Goal: Task Accomplishment & Management: Use online tool/utility

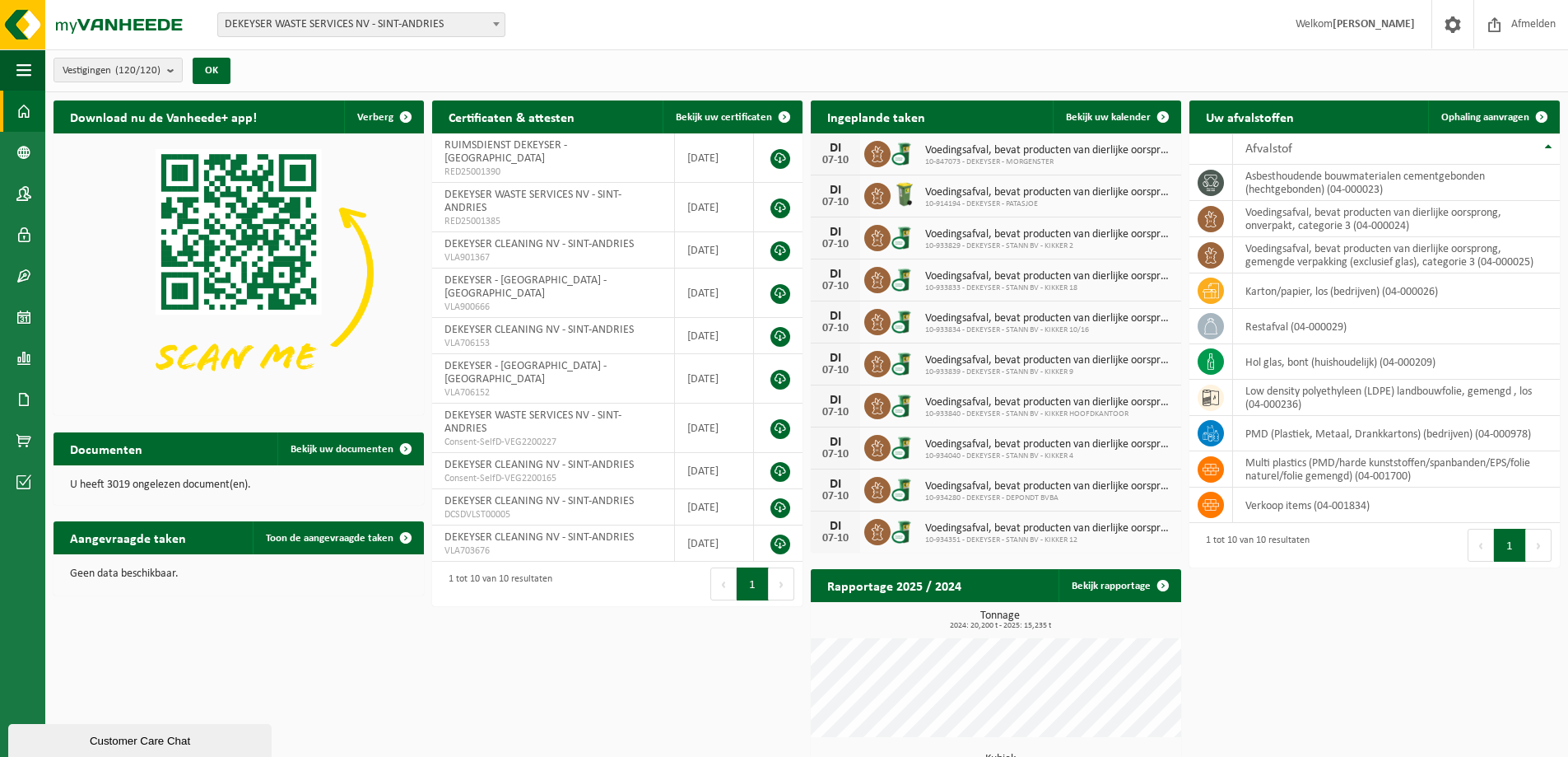
click at [498, 20] on span at bounding box center [496, 24] width 17 height 22
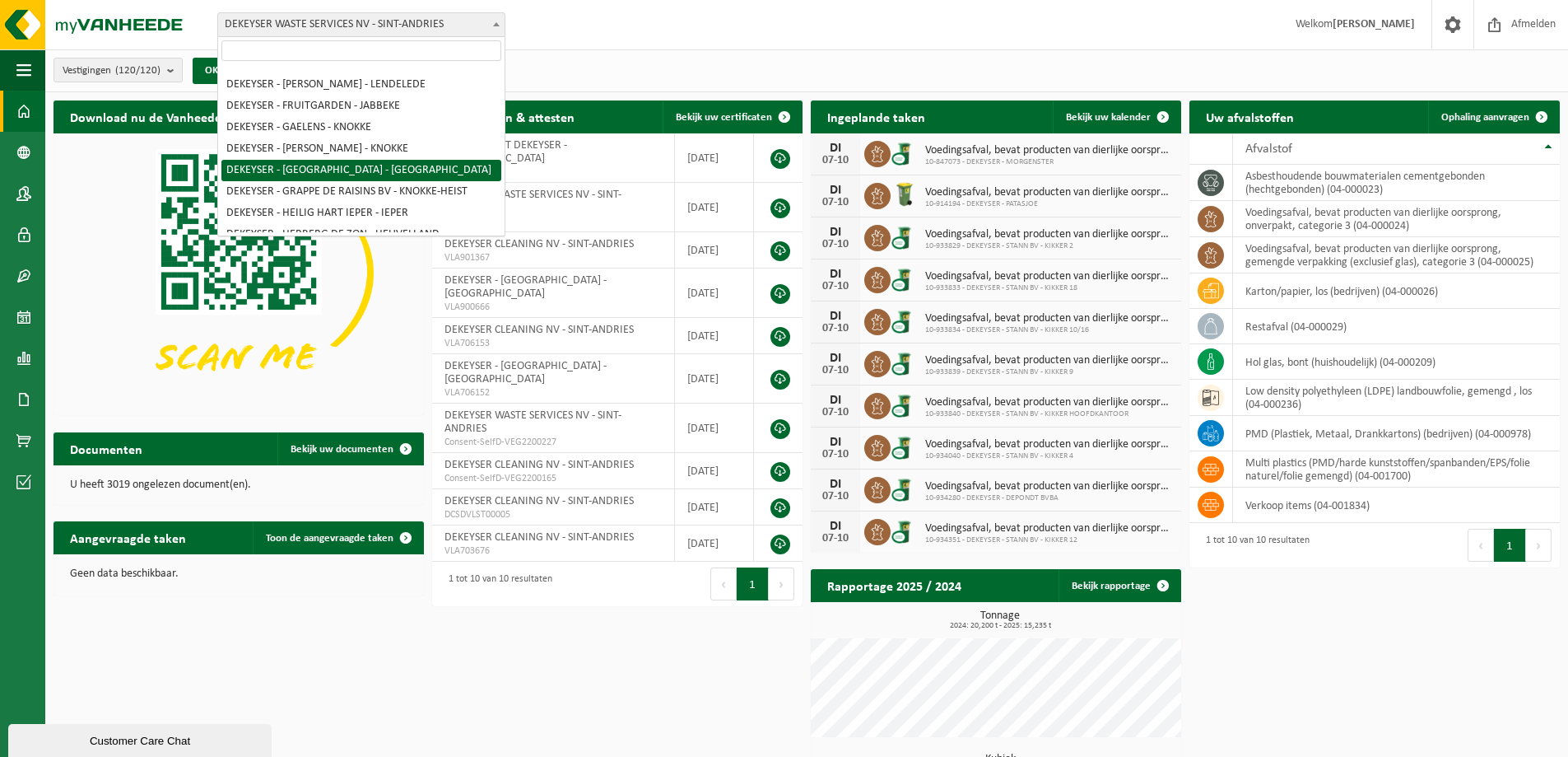
scroll to position [762, 0]
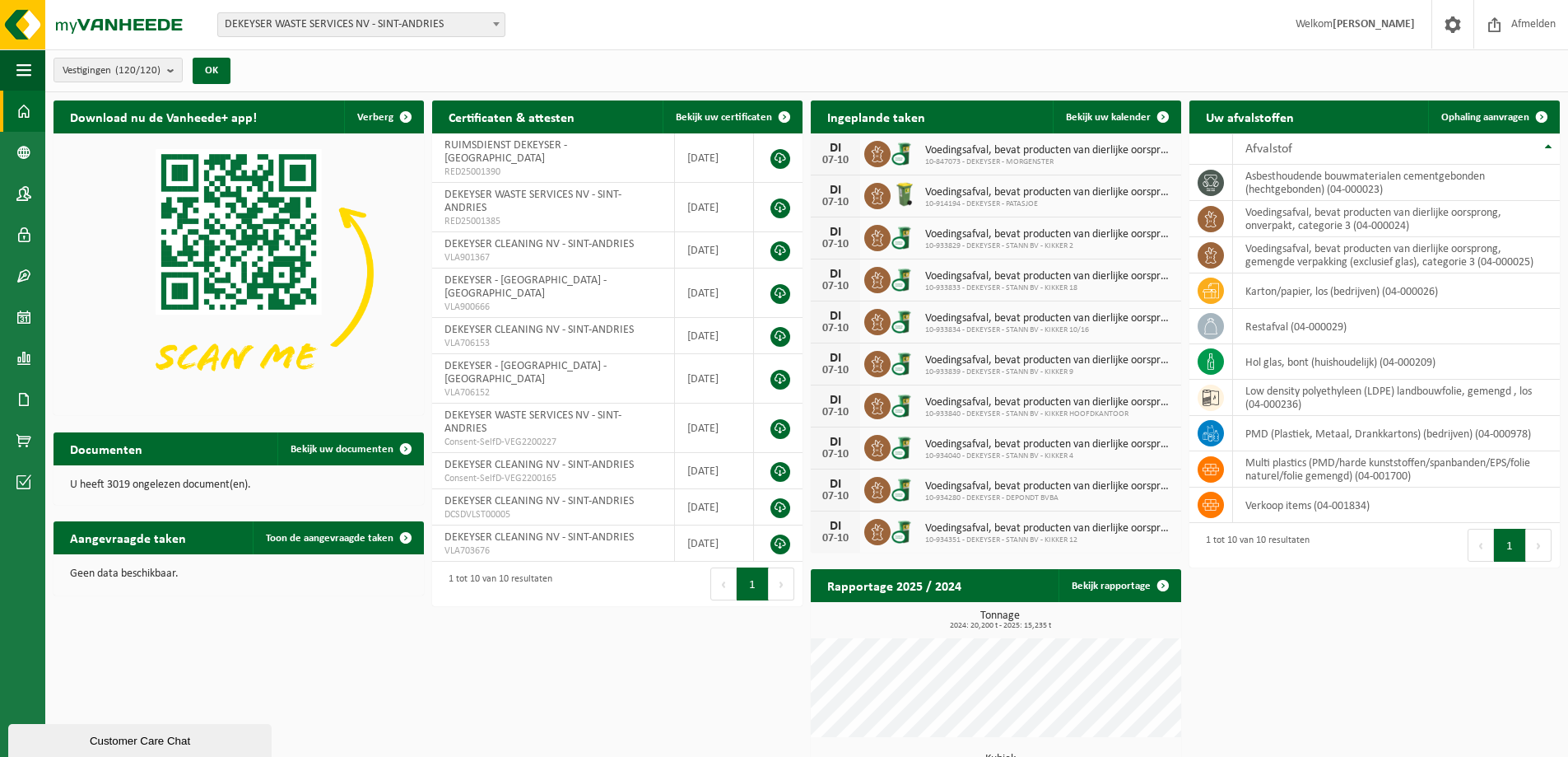
click at [497, 25] on b at bounding box center [496, 24] width 7 height 4
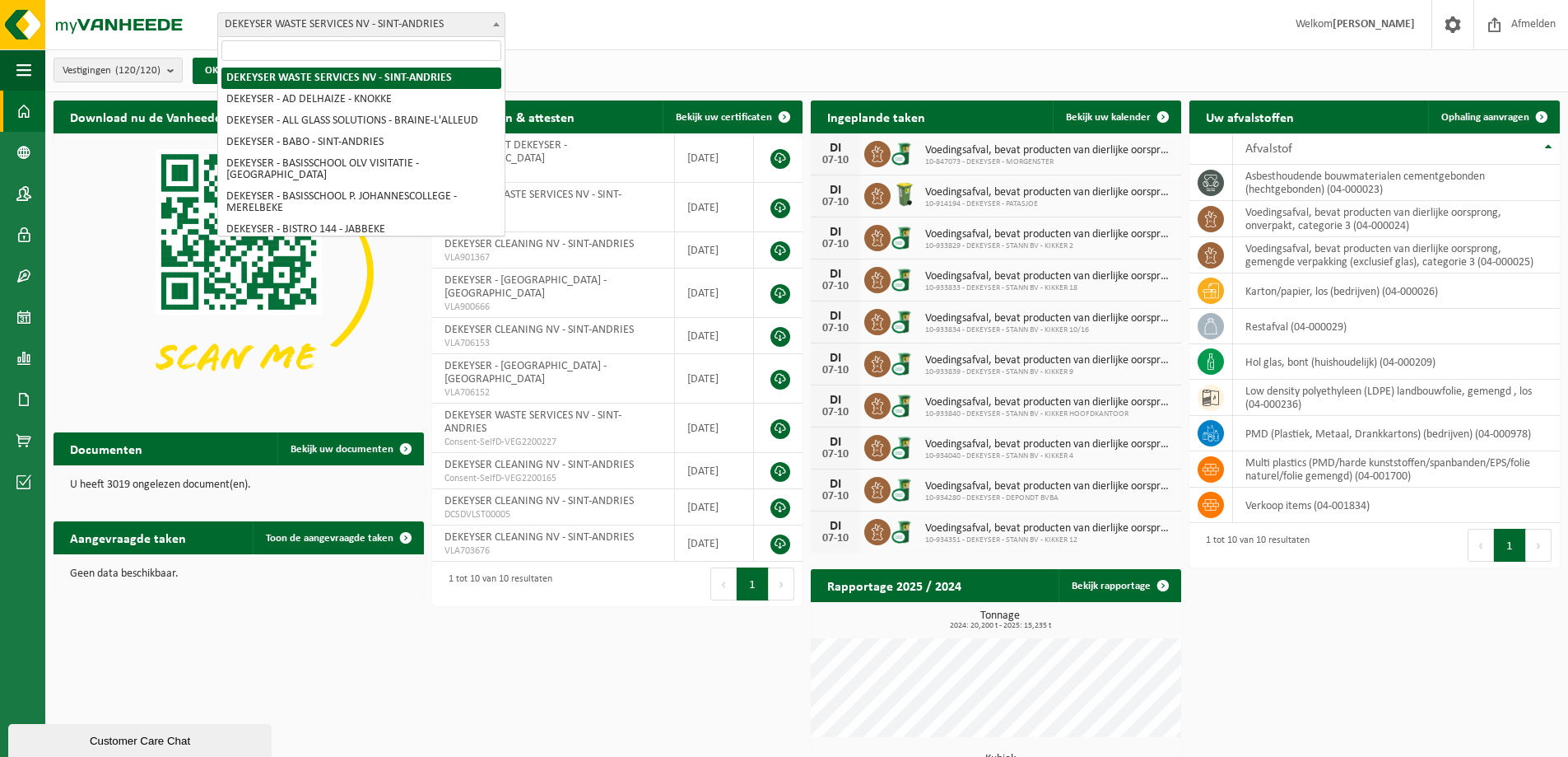
click at [497, 25] on b at bounding box center [496, 24] width 7 height 4
click at [498, 25] on b at bounding box center [496, 24] width 7 height 4
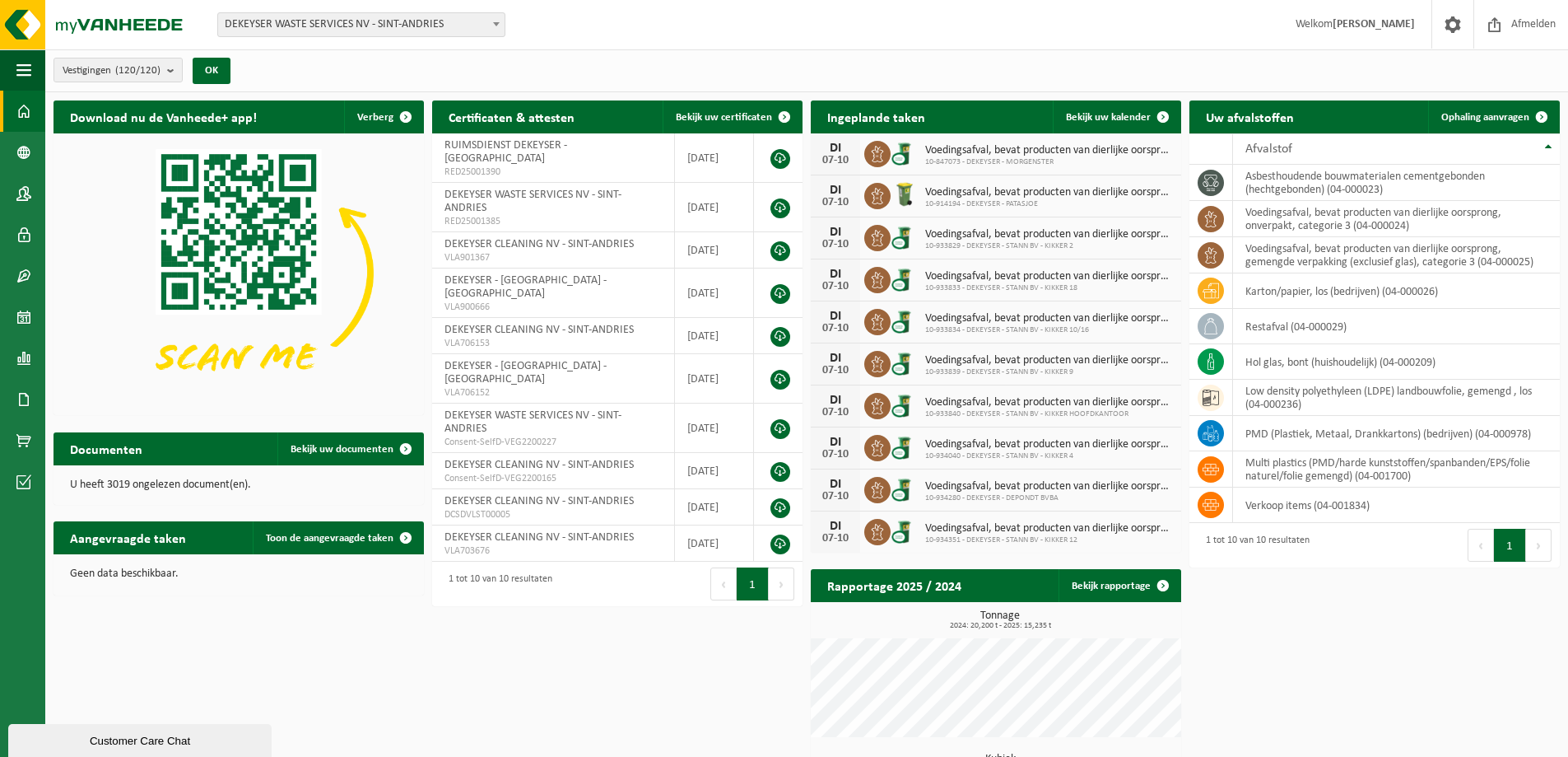
click at [498, 25] on b at bounding box center [496, 24] width 7 height 4
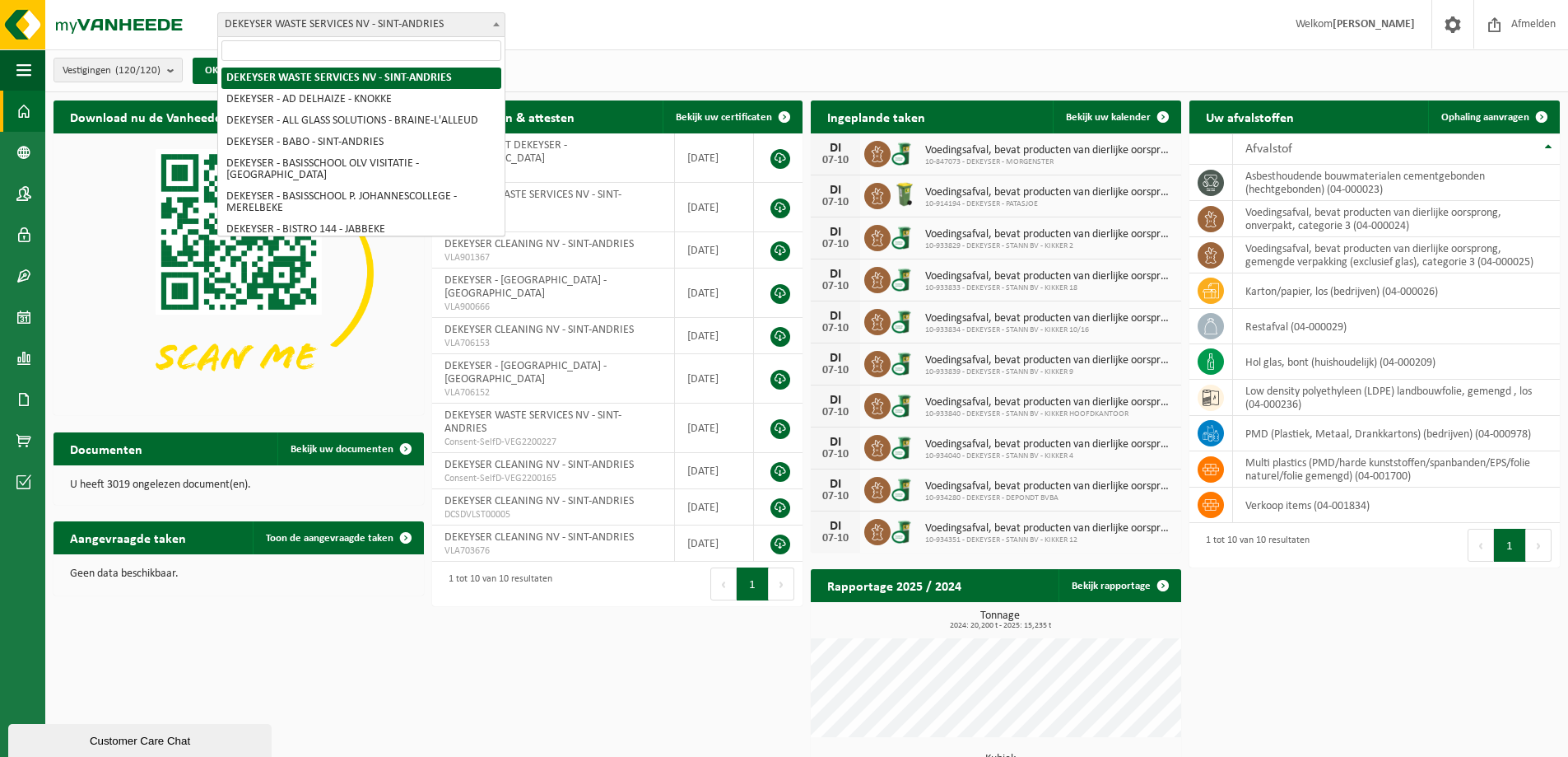
click at [499, 25] on b at bounding box center [496, 24] width 7 height 4
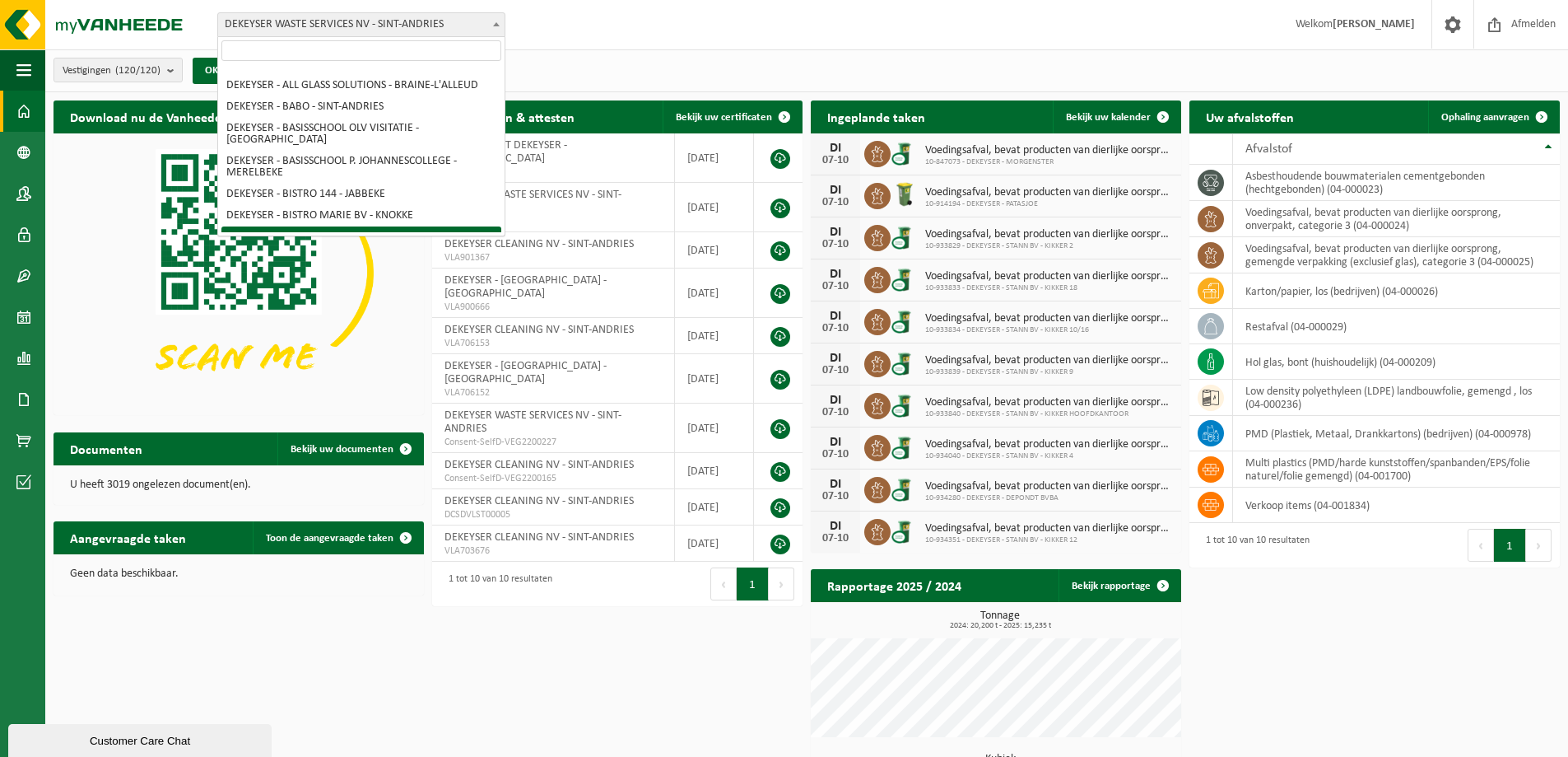
scroll to position [0, 0]
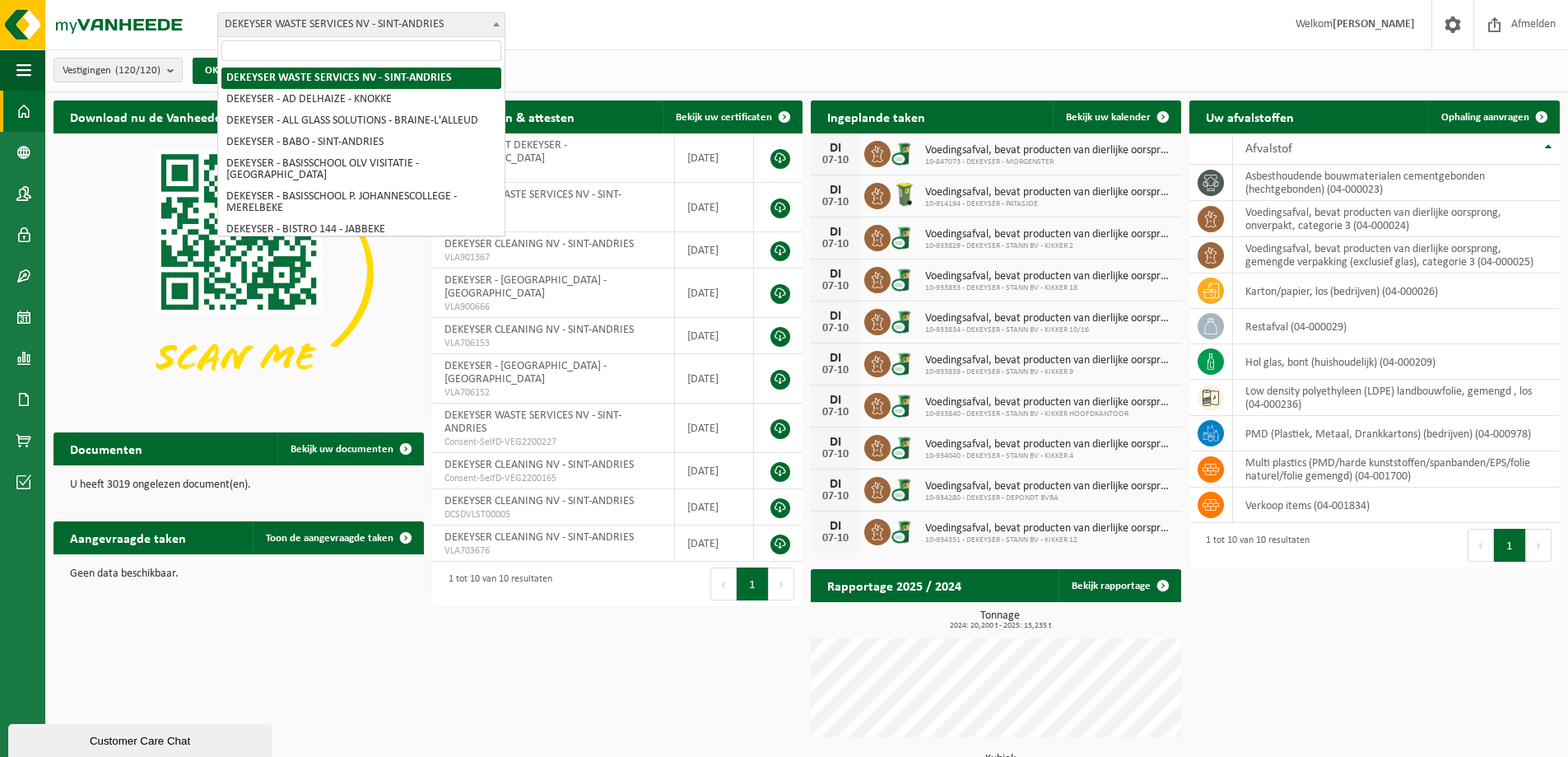
click at [497, 24] on b at bounding box center [496, 24] width 7 height 4
click at [500, 23] on span at bounding box center [496, 24] width 17 height 22
click at [497, 26] on b at bounding box center [496, 24] width 7 height 4
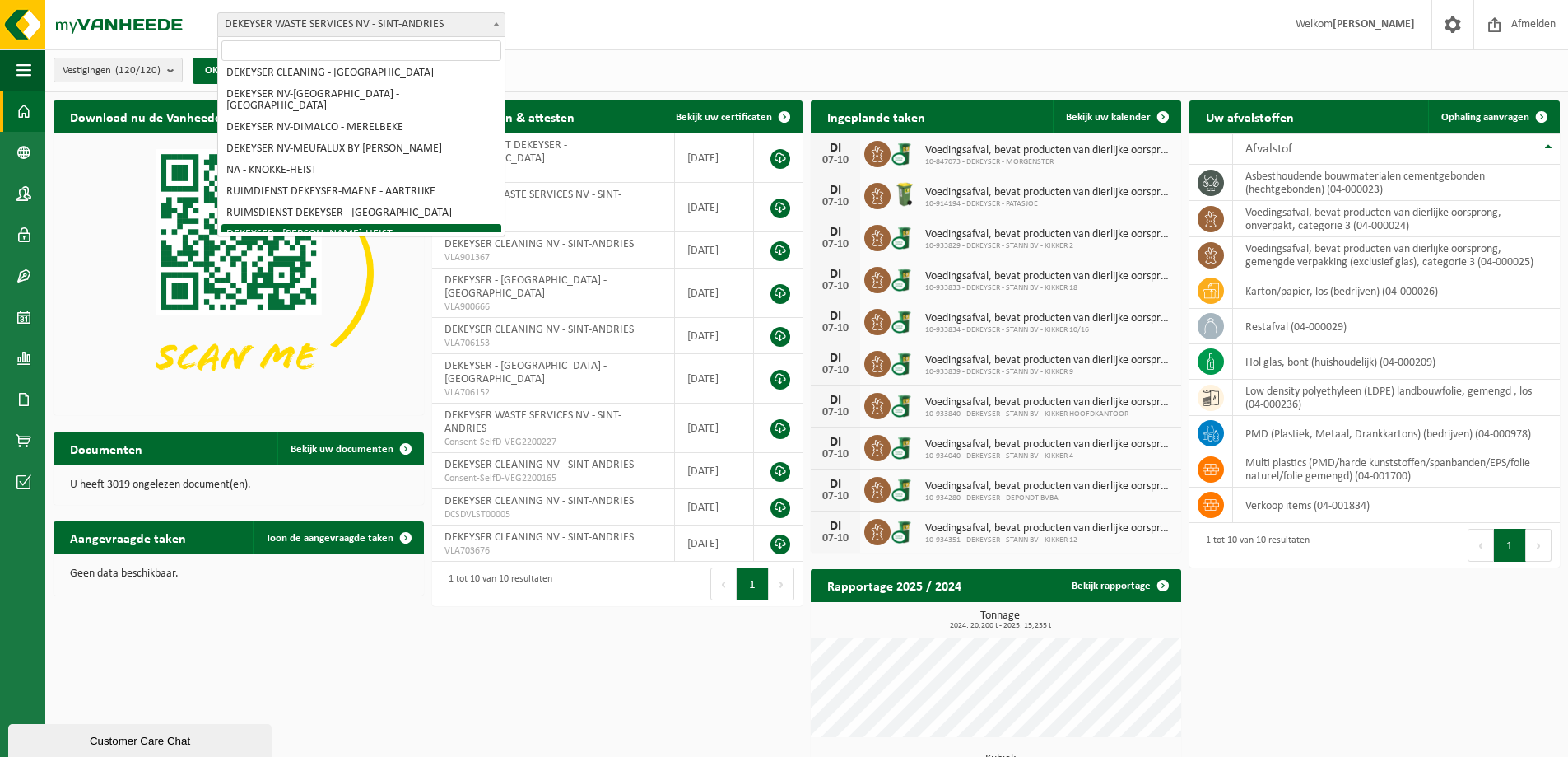
scroll to position [2574, 0]
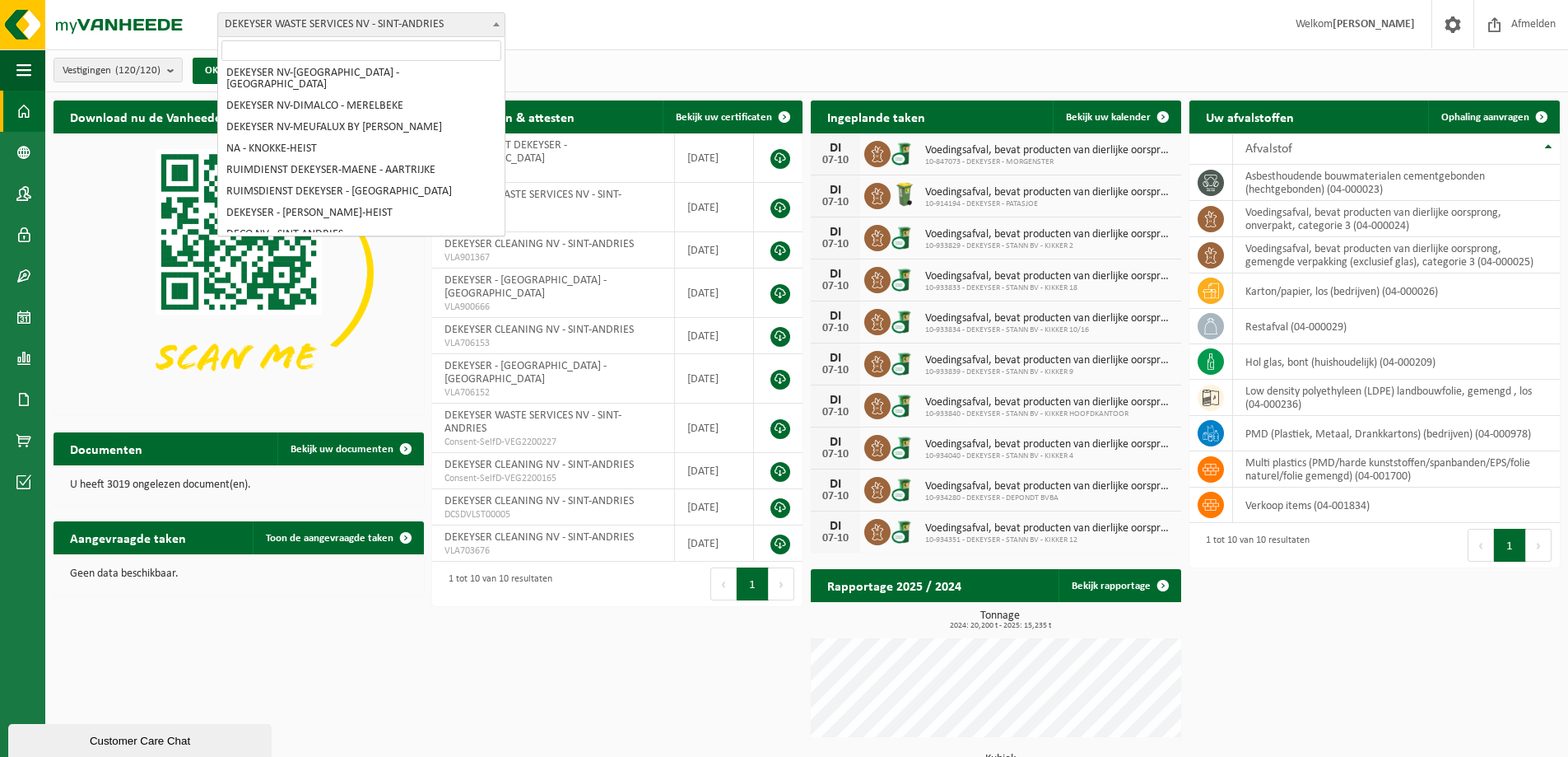
select select "123689"
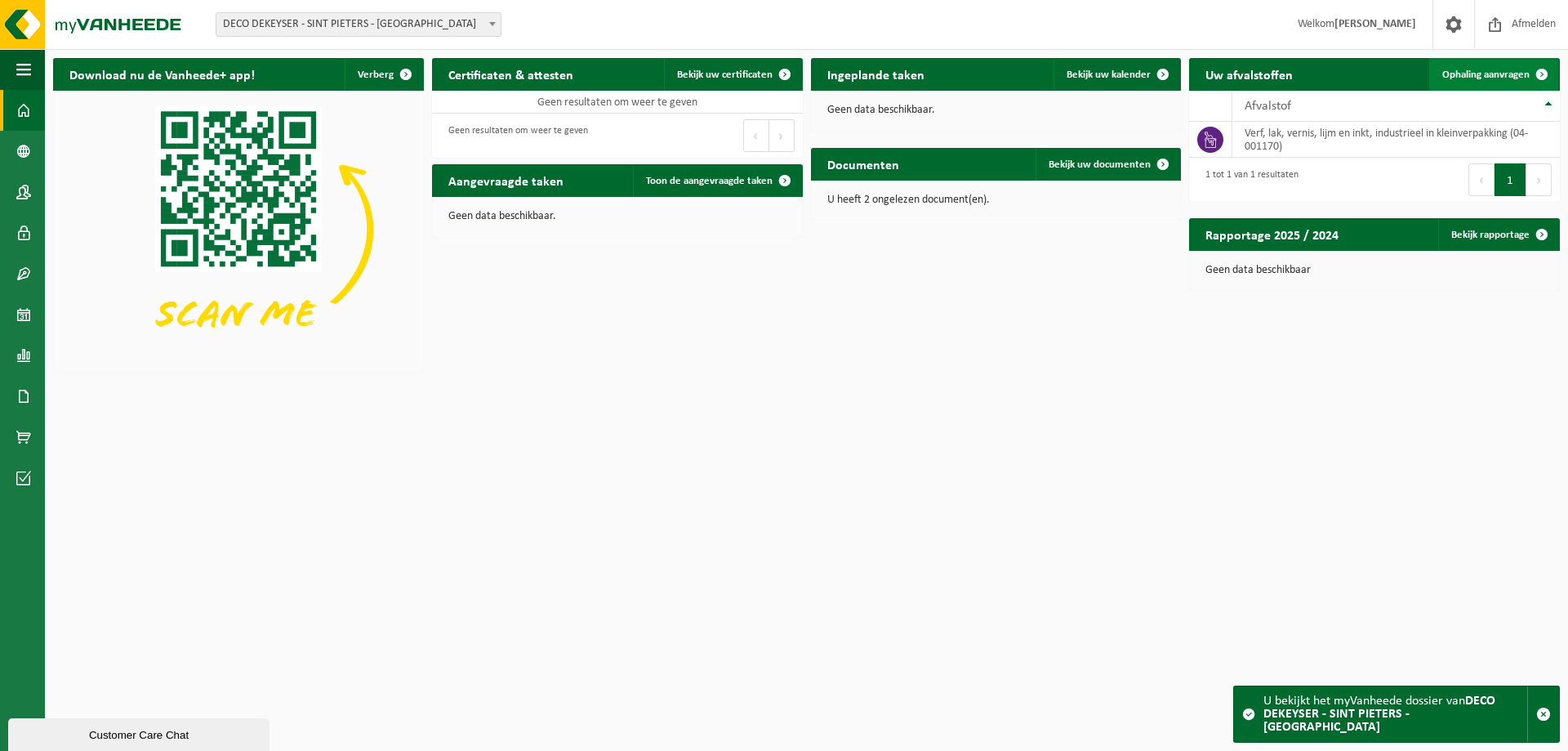
click at [1543, 72] on span at bounding box center [1541, 74] width 32 height 32
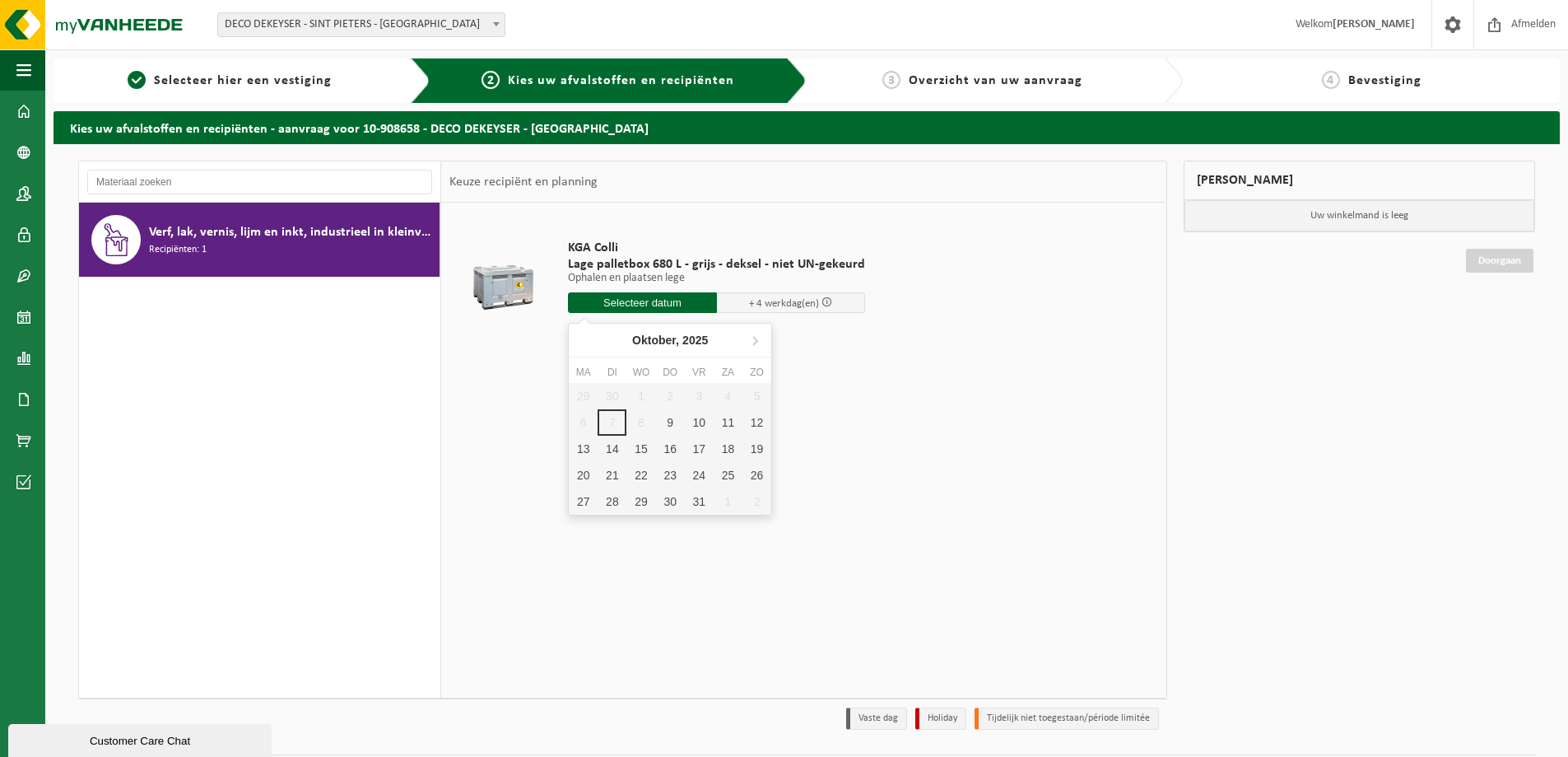
click at [624, 301] on input "text" at bounding box center [642, 302] width 149 height 21
click at [673, 421] on div "9" at bounding box center [670, 422] width 29 height 27
type input "Van 2025-10-09"
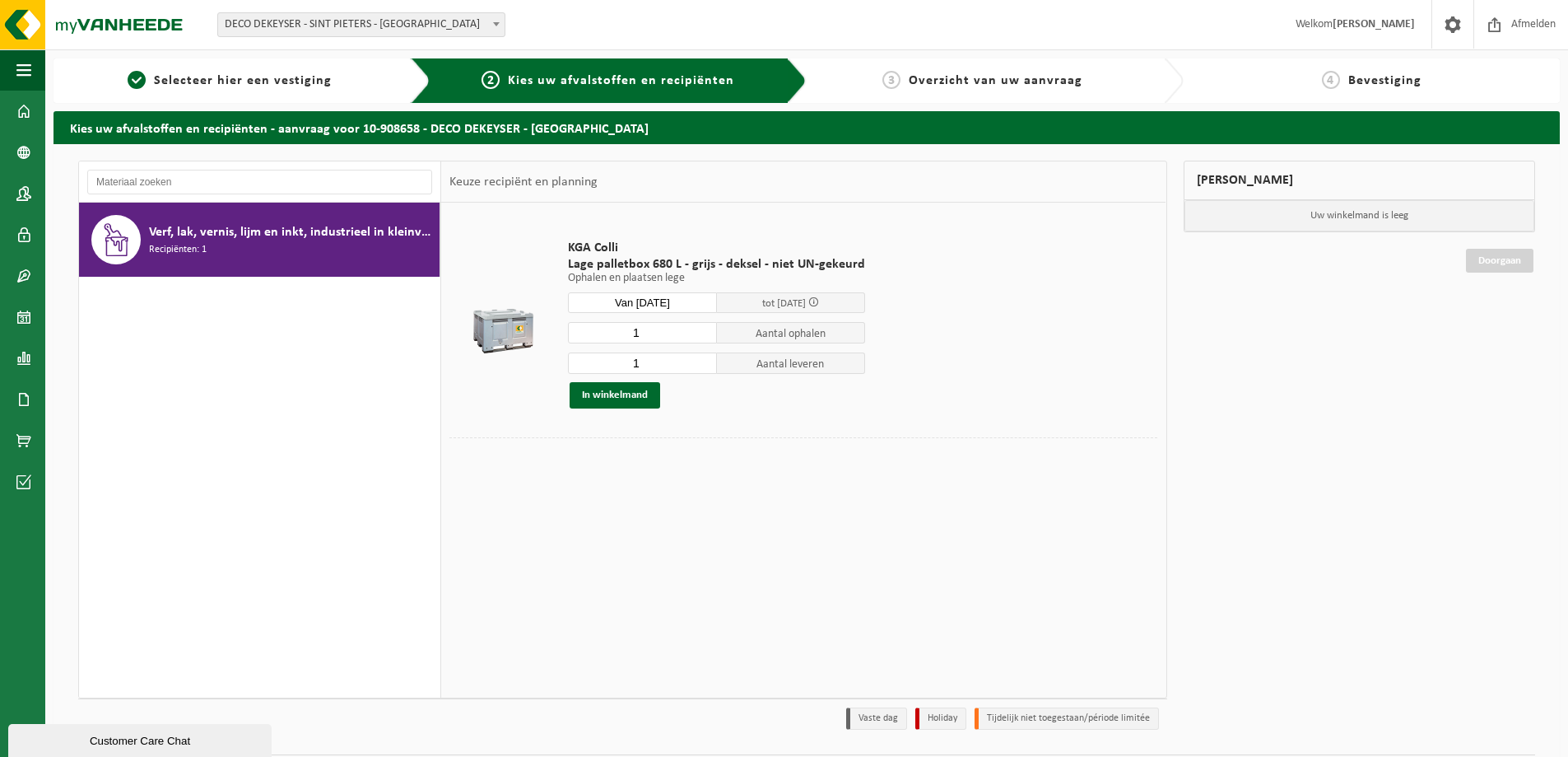
click at [819, 305] on span at bounding box center [813, 301] width 11 height 11
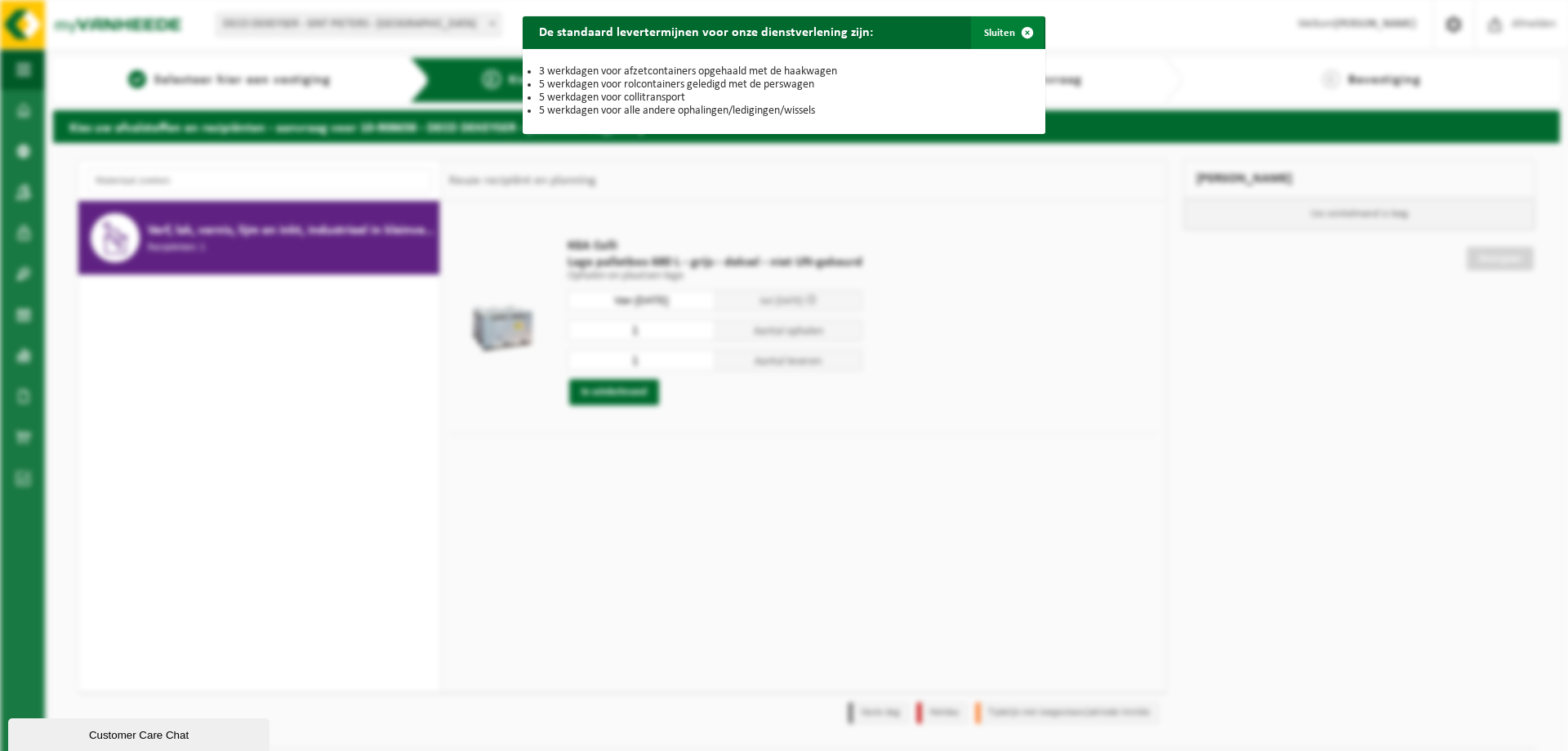
click at [1022, 30] on span "button" at bounding box center [1027, 32] width 32 height 32
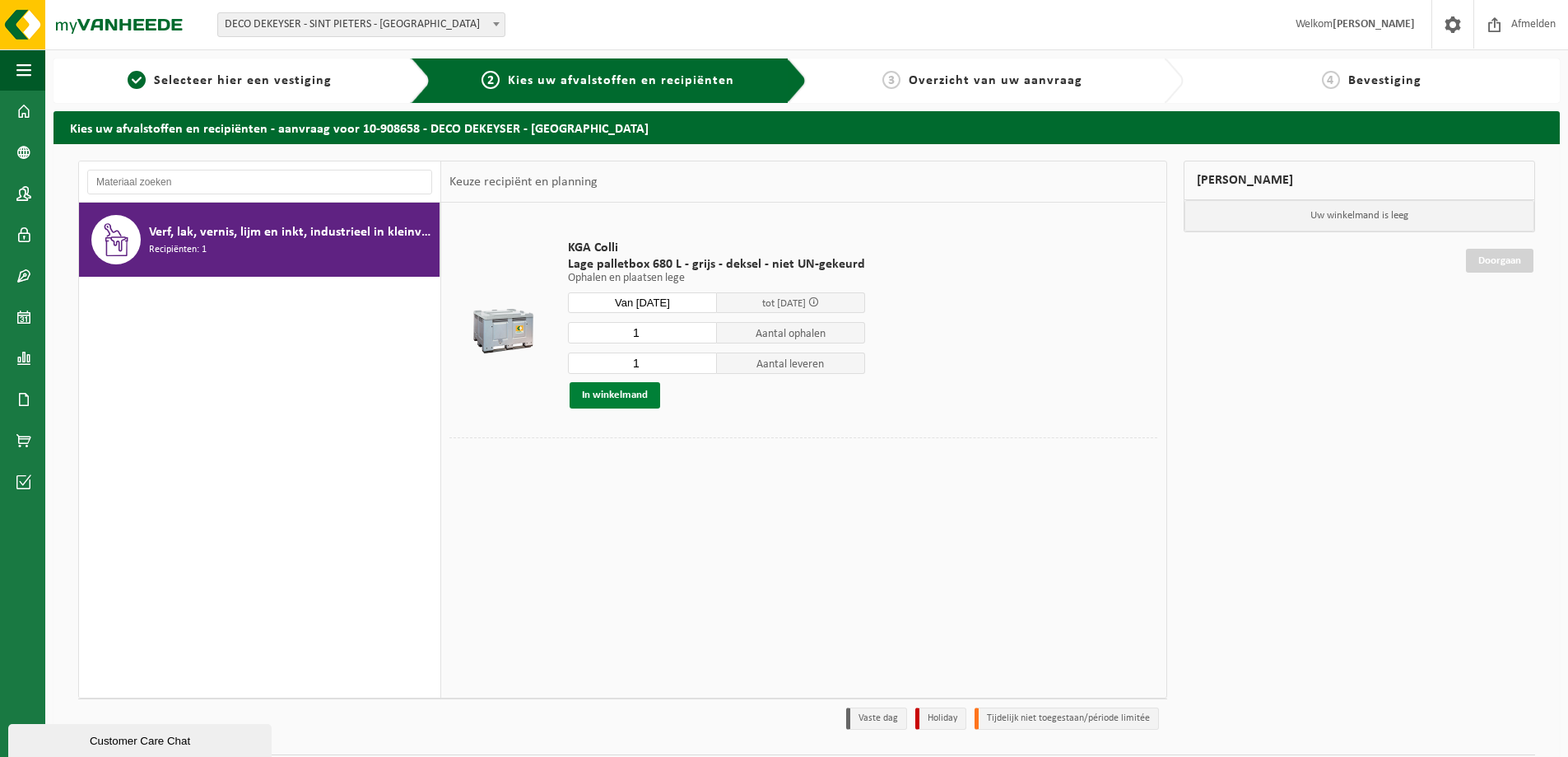
click at [616, 396] on button "In winkelmand" at bounding box center [615, 395] width 91 height 27
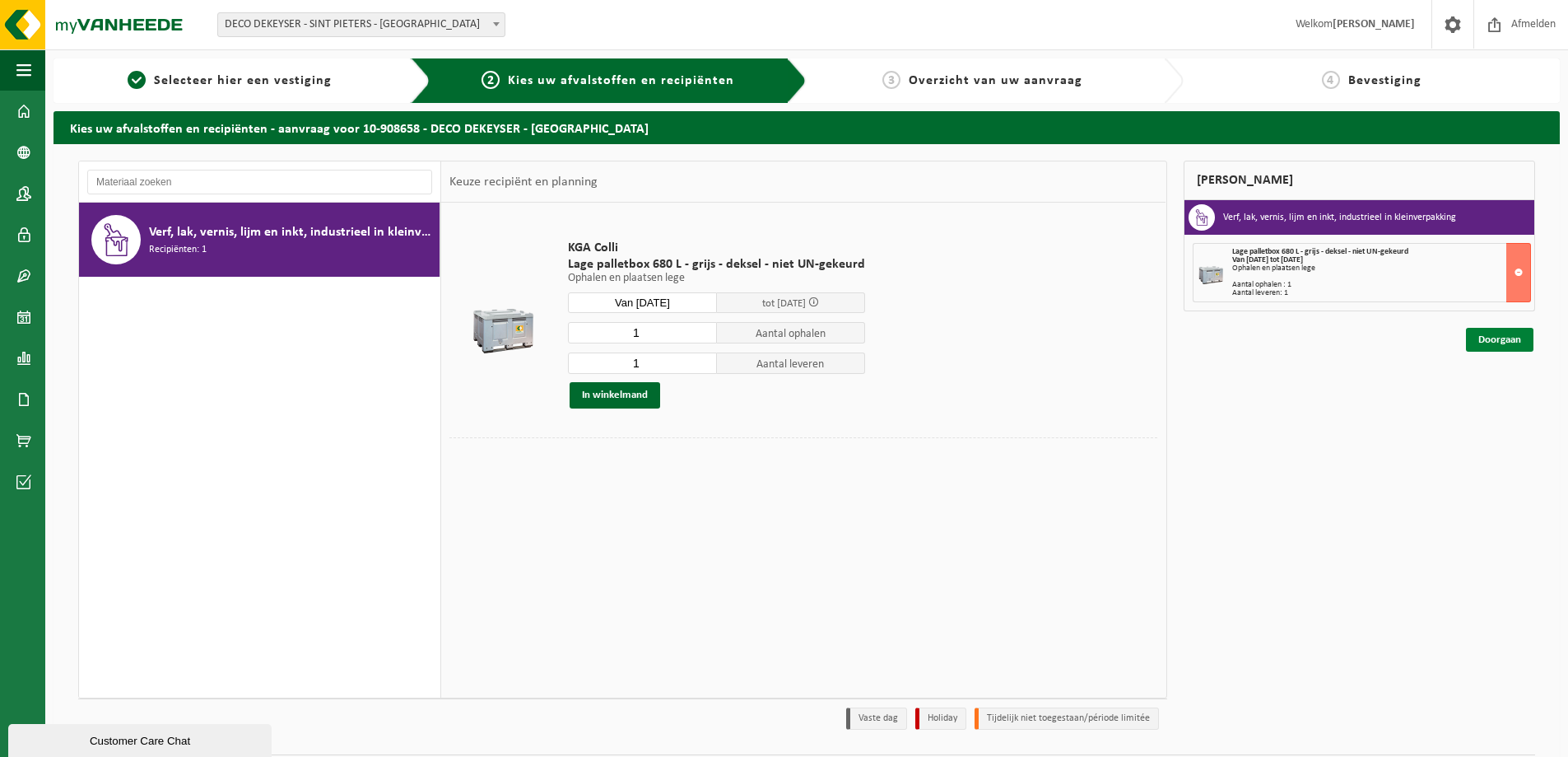
click at [1511, 333] on link "Doorgaan" at bounding box center [1500, 339] width 67 height 24
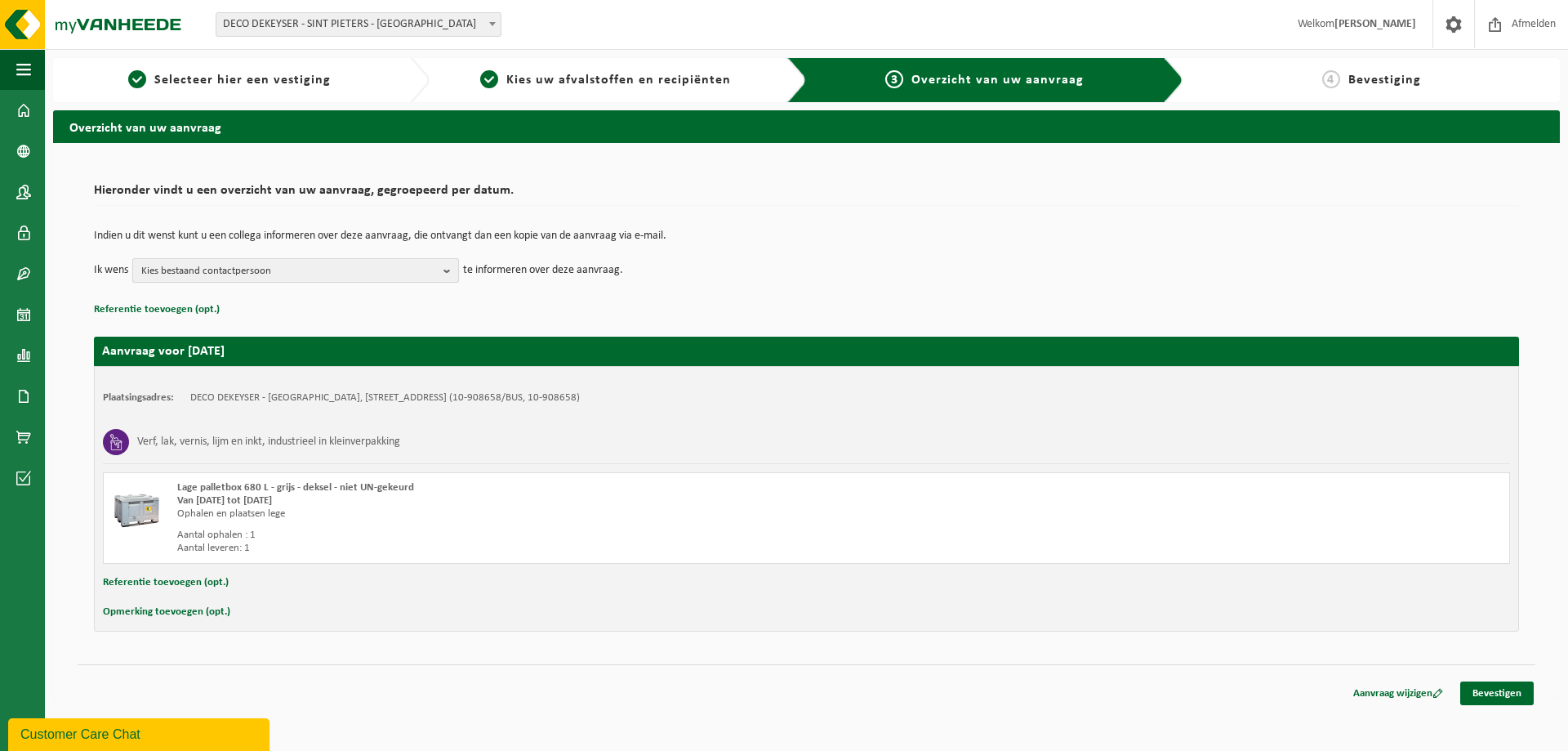
click at [444, 270] on b "button" at bounding box center [451, 270] width 15 height 23
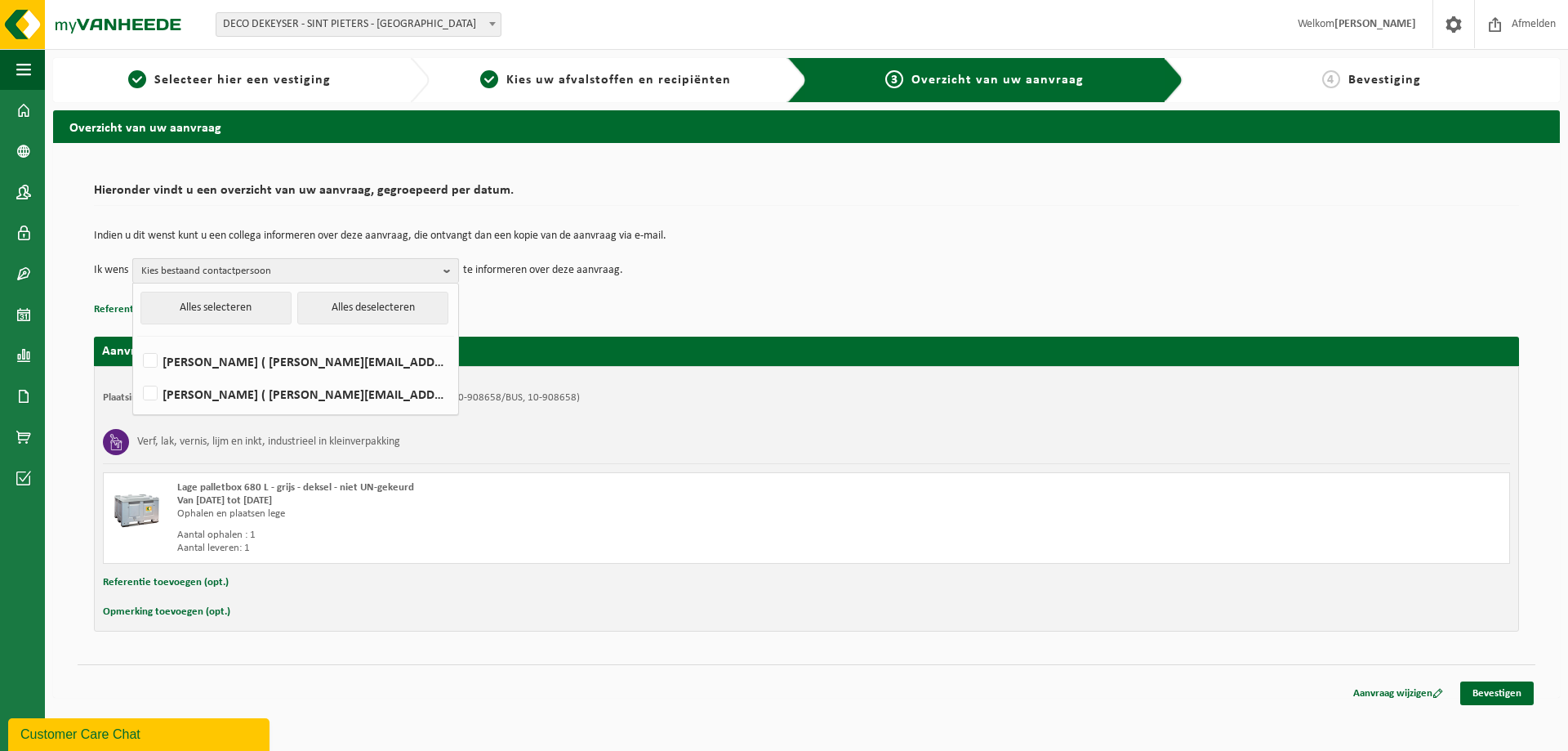
click at [446, 271] on b "button" at bounding box center [451, 271] width 15 height 24
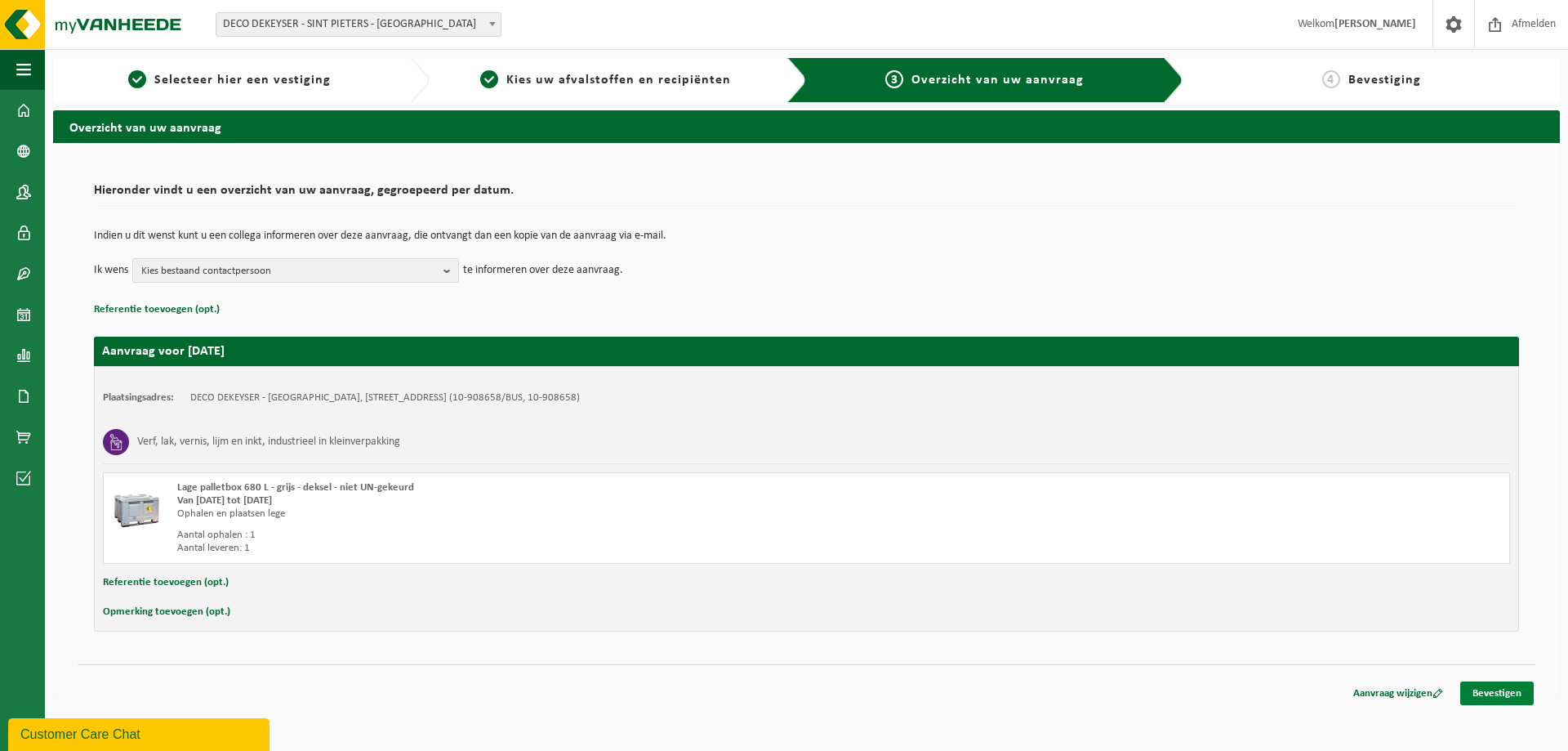
click at [1502, 692] on link "Bevestigen" at bounding box center [1496, 693] width 74 height 24
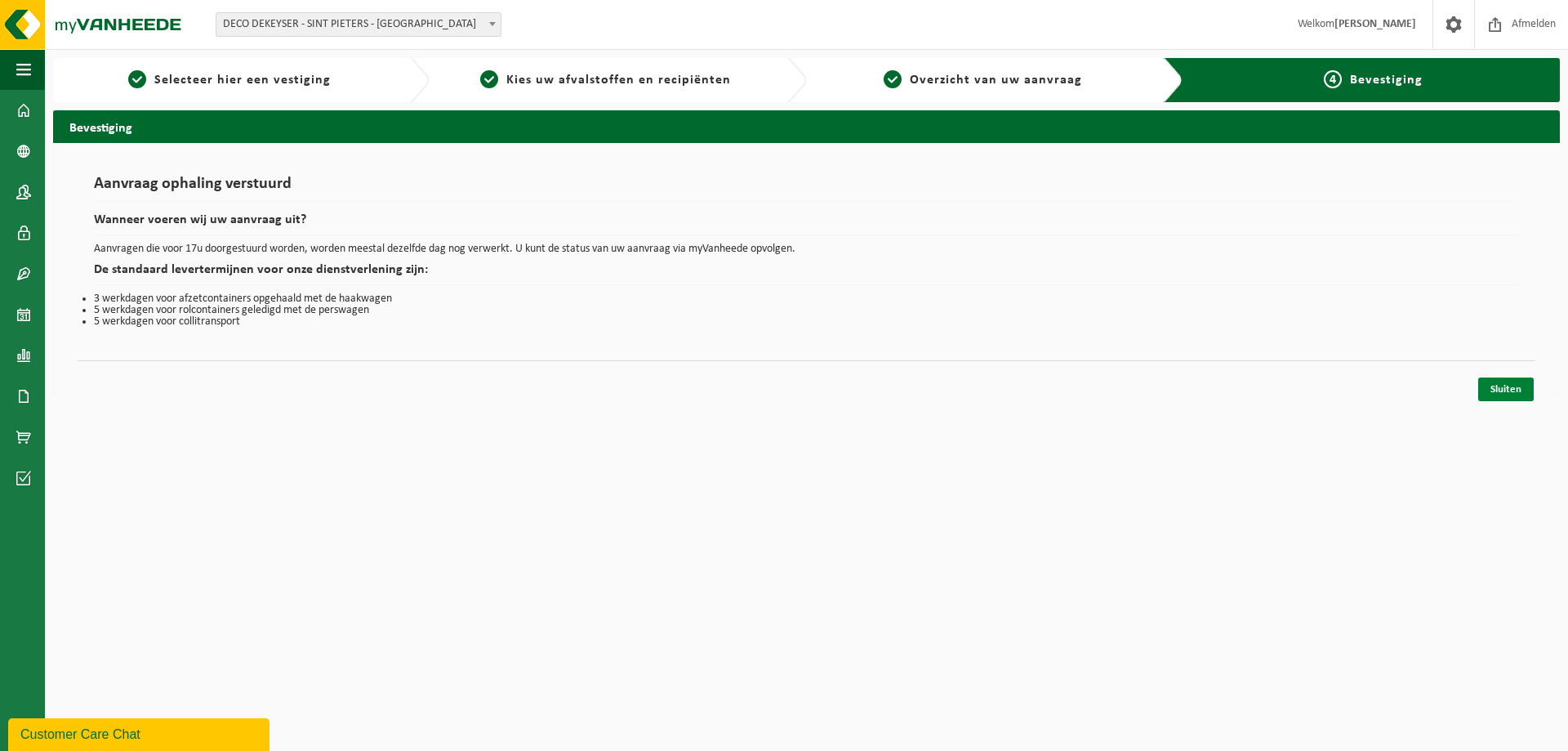
click at [1504, 388] on link "Sluiten" at bounding box center [1506, 389] width 56 height 24
